Goal: Task Accomplishment & Management: Manage account settings

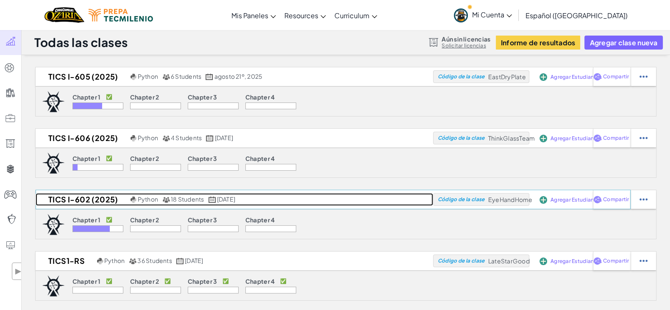
click at [90, 196] on h2 "TICS I-602 (2025)" at bounding box center [82, 199] width 93 height 13
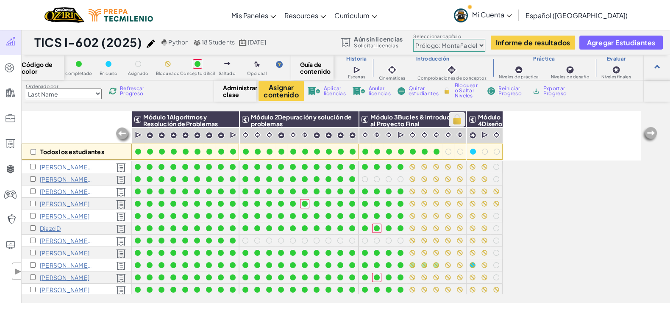
click at [460, 123] on img at bounding box center [456, 119] width 15 height 13
checkbox input "true"
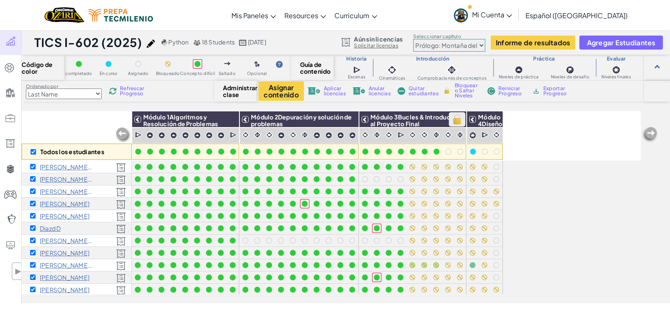
checkbox input "true"
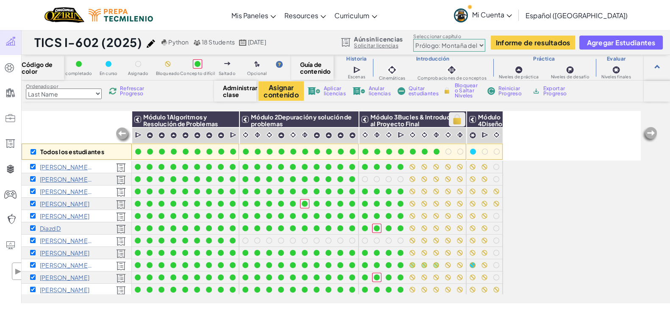
checkbox input "true"
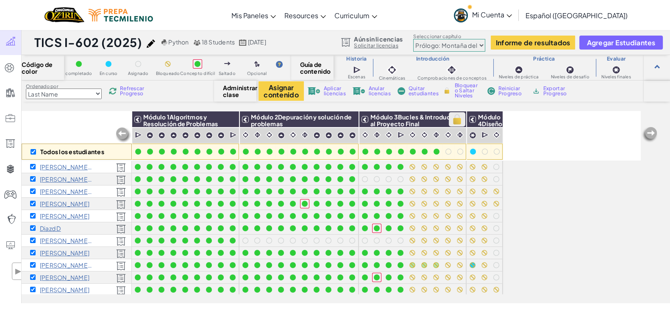
checkbox input "true"
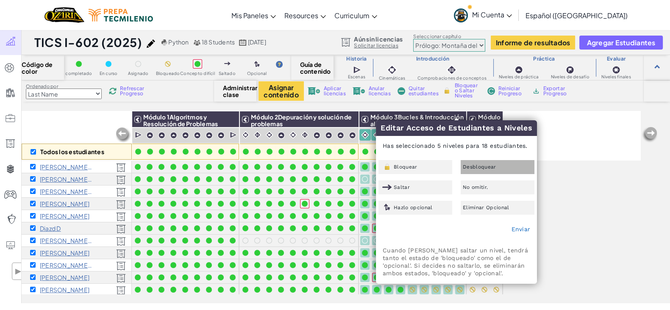
click at [487, 169] on span "Desbloquear" at bounding box center [479, 166] width 33 height 5
click at [526, 230] on link "Enviar" at bounding box center [520, 229] width 19 height 7
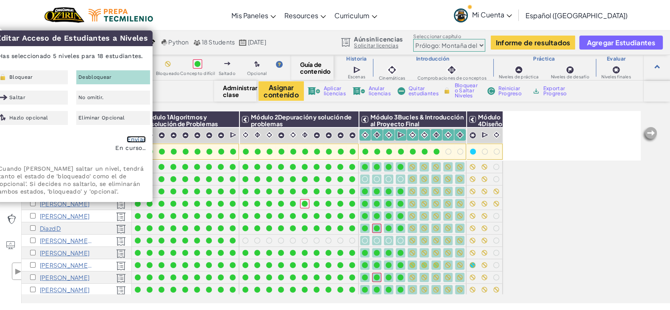
checkbox input "false"
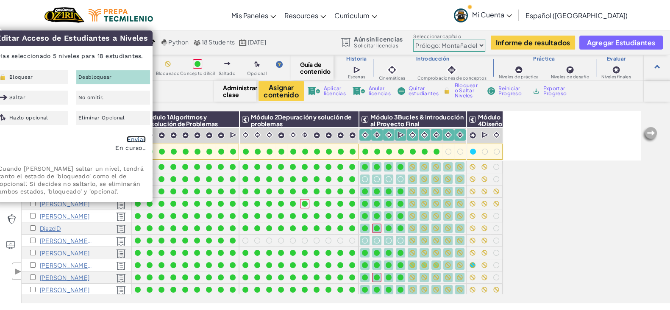
checkbox input "false"
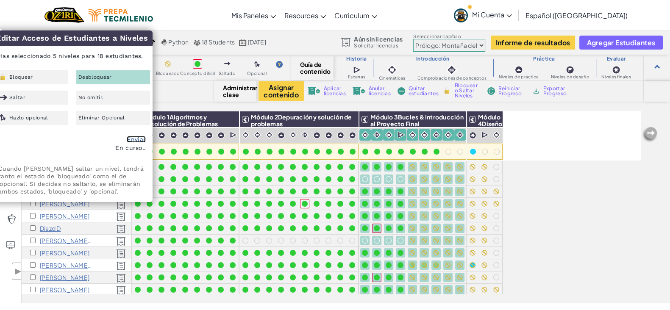
checkbox input "false"
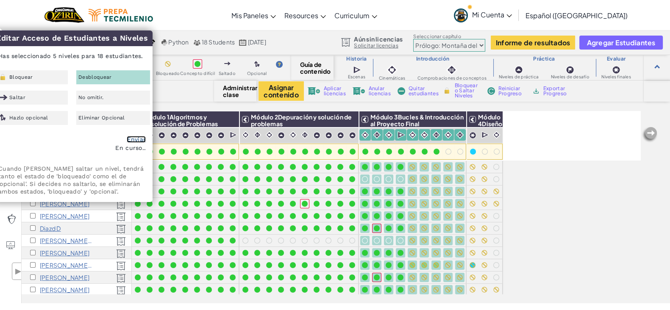
checkbox input "false"
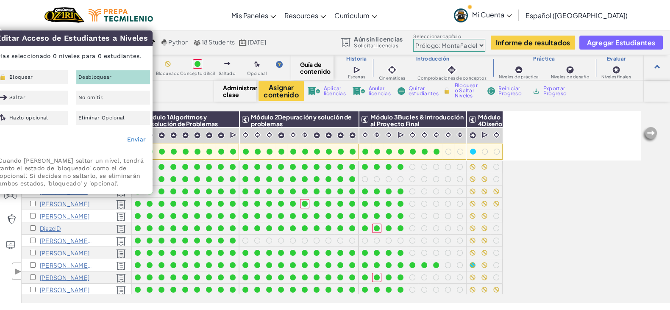
click at [551, 212] on div "Todos los estudiantes Módulo 1Algoritmos y Resolución de Problemas Módulo 2Depu…" at bounding box center [331, 160] width 618 height 268
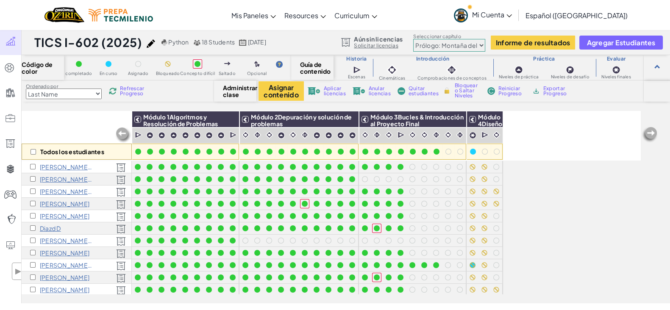
click at [512, 18] on span "Mi Cuenta" at bounding box center [492, 14] width 40 height 9
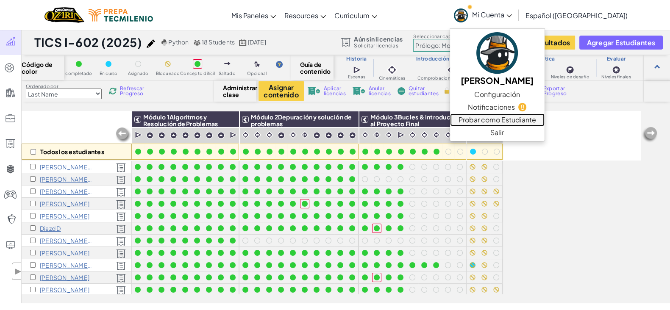
click at [515, 122] on link "Probar como Estudiante" at bounding box center [497, 120] width 94 height 13
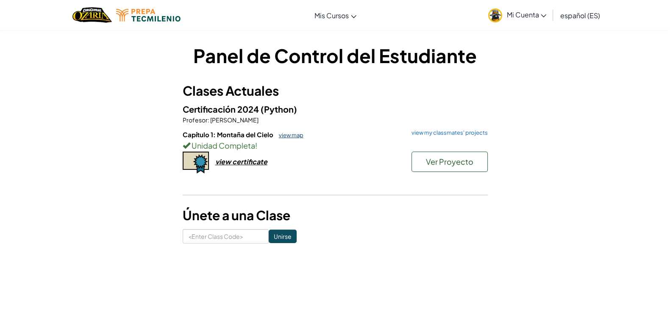
click at [294, 134] on link "view map" at bounding box center [288, 135] width 29 height 7
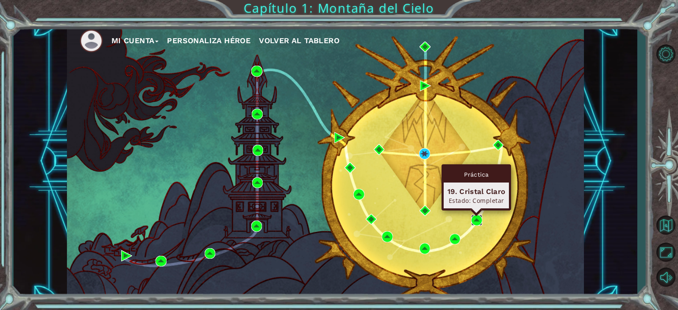
click at [476, 220] on img at bounding box center [476, 220] width 11 height 11
